Goal: Find specific page/section: Find specific page/section

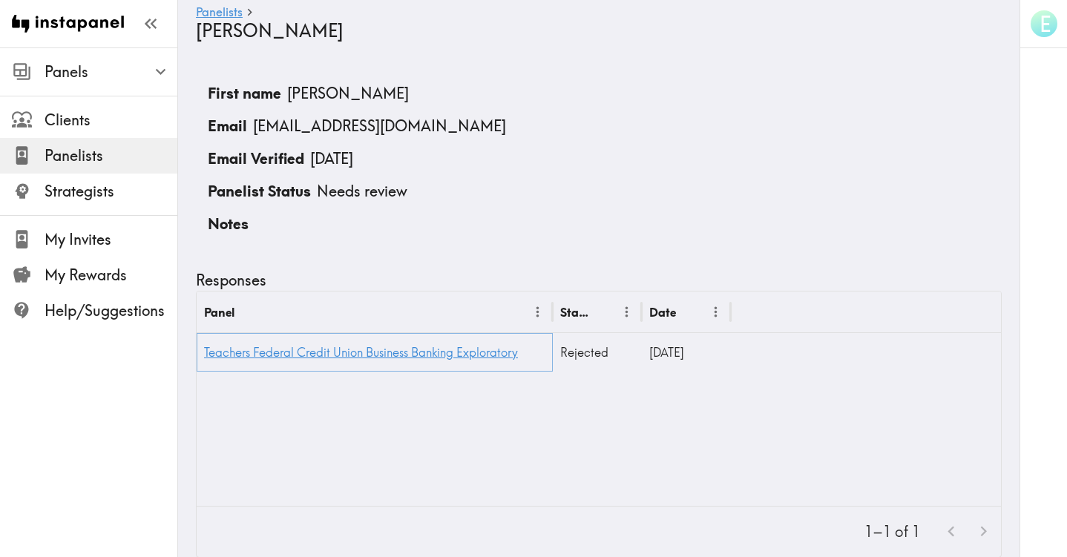
click at [302, 357] on link "Teachers Federal Credit Union Business Banking Exploratory" at bounding box center [361, 352] width 314 height 15
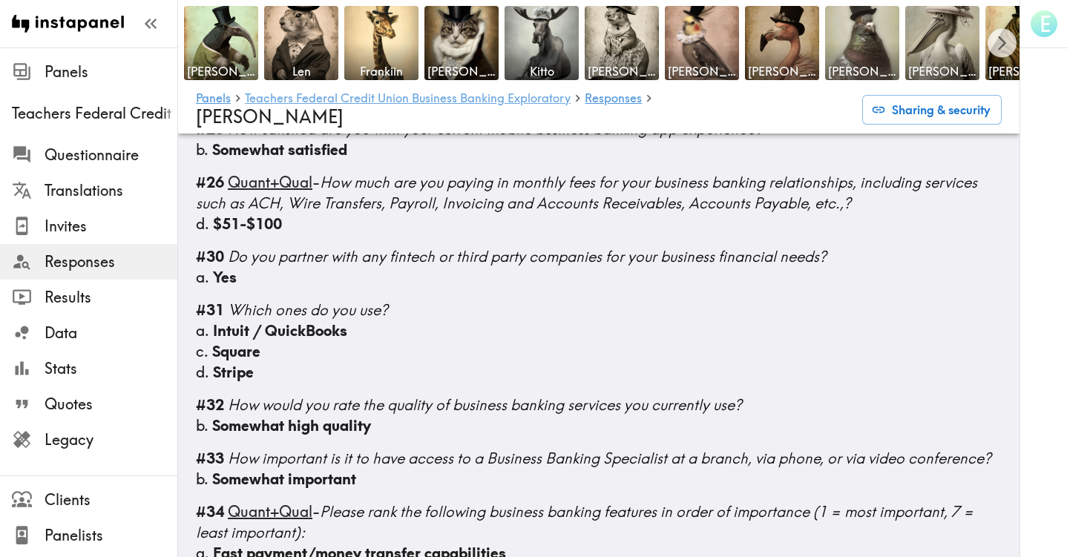
scroll to position [2294, 0]
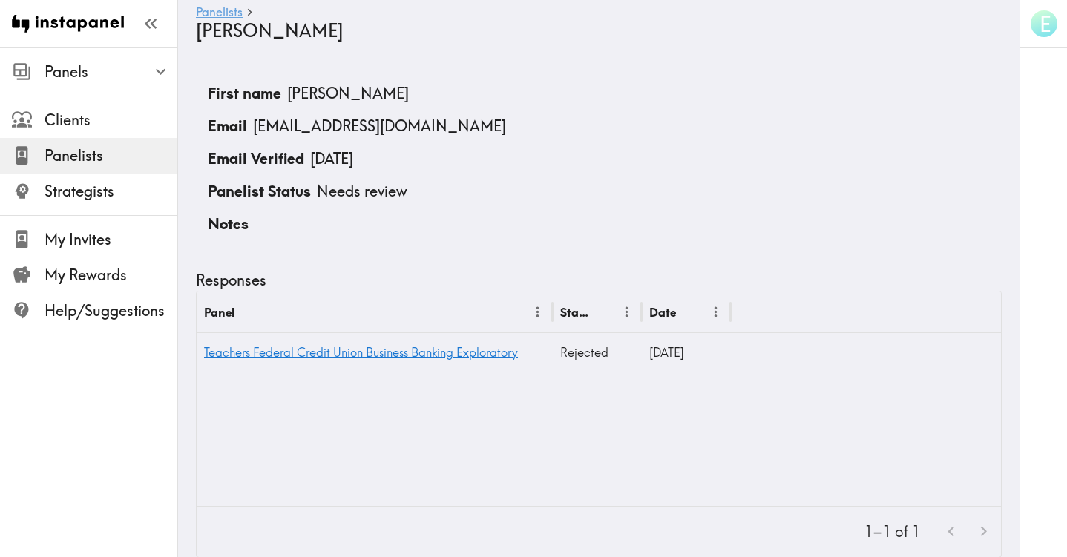
click at [223, 14] on link "Panelists" at bounding box center [219, 13] width 47 height 14
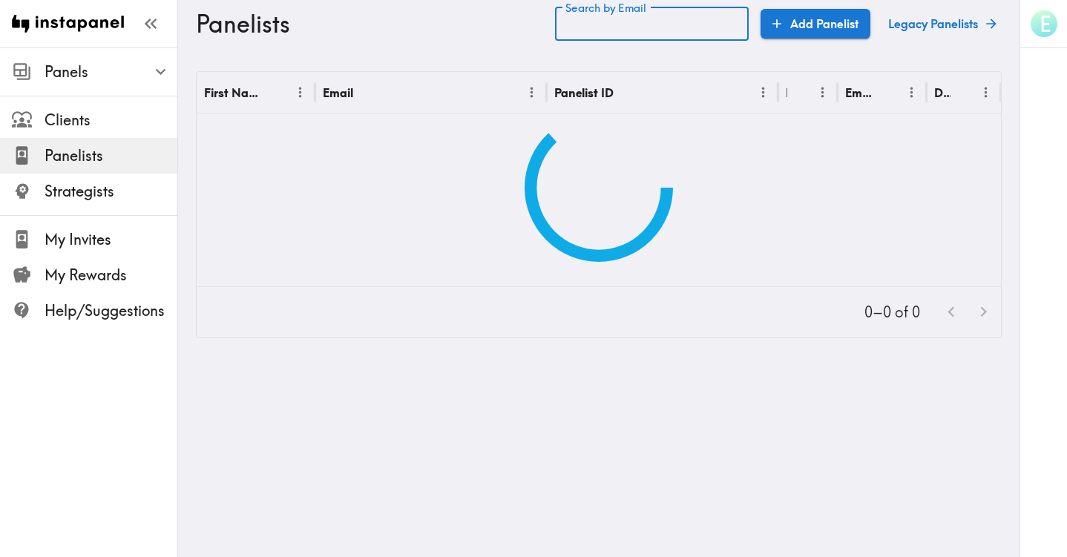
click at [621, 26] on input "Search by Email" at bounding box center [652, 24] width 194 height 34
paste input "text"
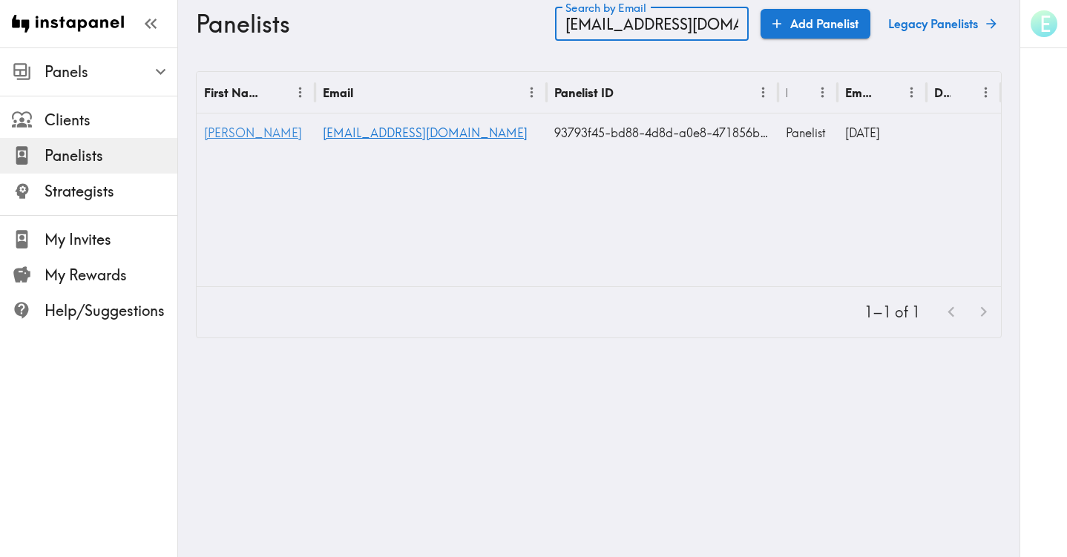
type input "[EMAIL_ADDRESS][DOMAIN_NAME]"
click at [223, 131] on span "[PERSON_NAME]" at bounding box center [253, 132] width 98 height 15
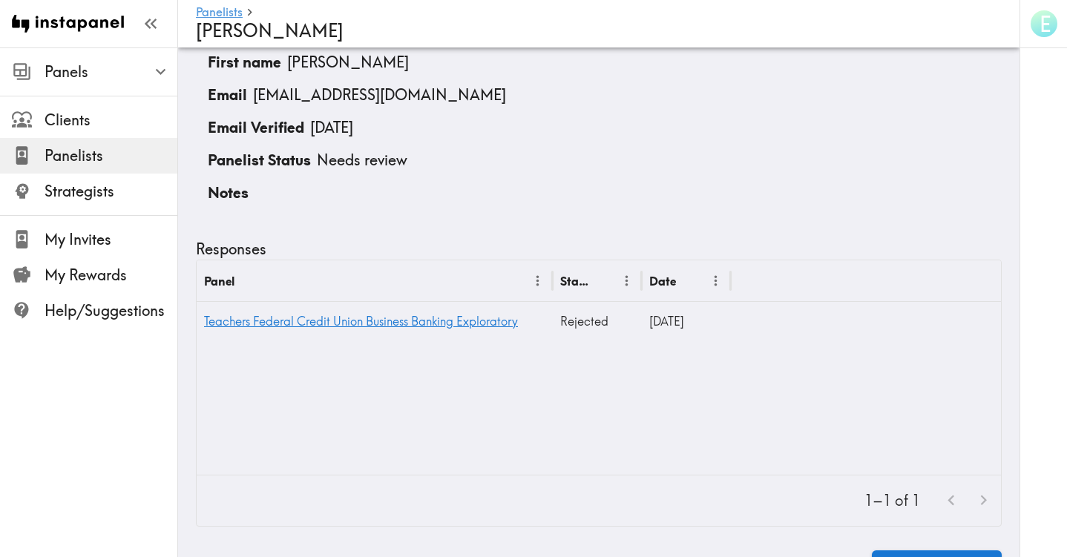
scroll to position [30, 0]
click at [352, 324] on link "Teachers Federal Credit Union Business Banking Exploratory" at bounding box center [361, 322] width 314 height 15
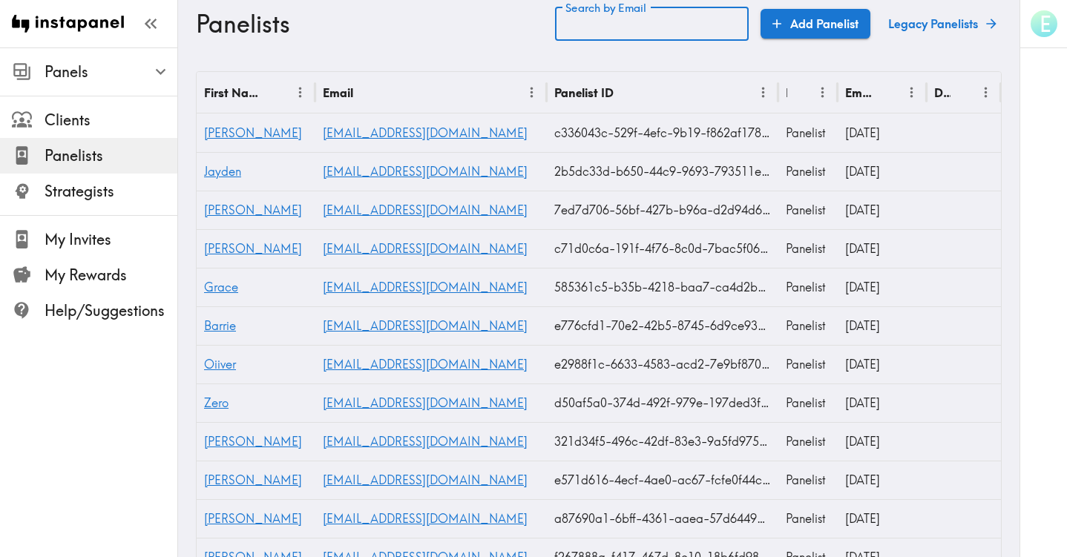
click at [631, 27] on input "Search by Email" at bounding box center [652, 24] width 194 height 34
paste input "[EMAIL_ADDRESS][DOMAIN_NAME]"
type input "[EMAIL_ADDRESS][DOMAIN_NAME]"
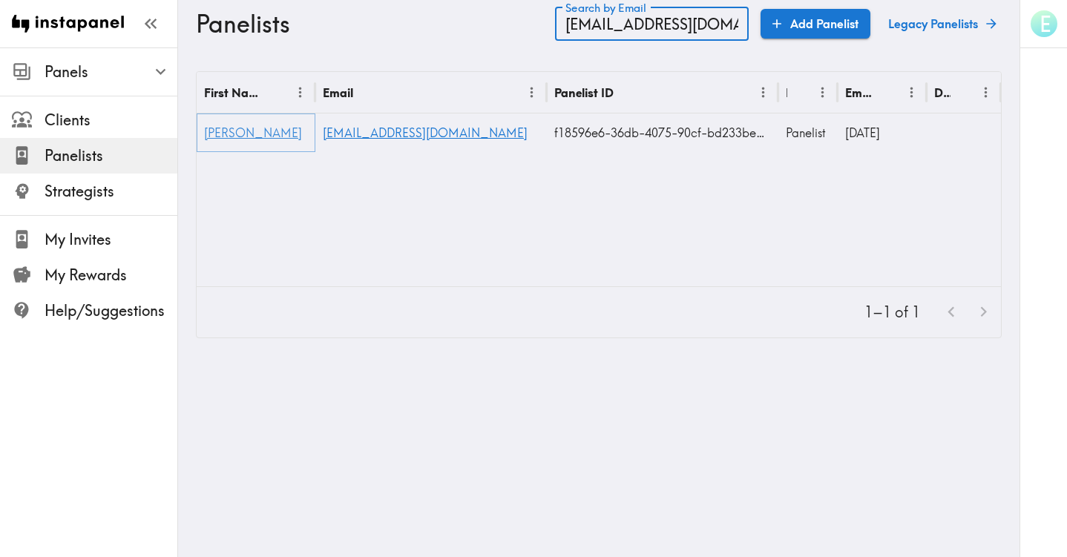
click at [210, 135] on span "[PERSON_NAME]" at bounding box center [253, 132] width 98 height 15
